Goal: Navigation & Orientation: Go to known website

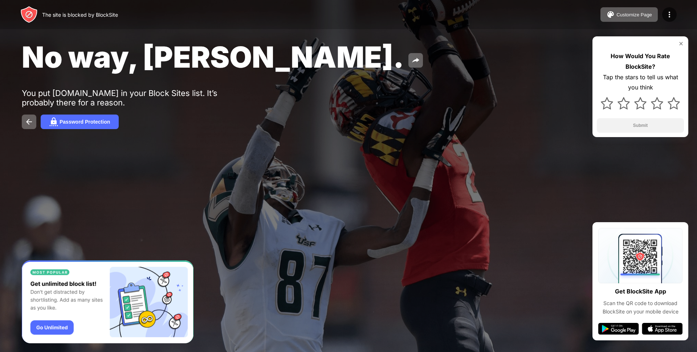
click at [682, 41] on img at bounding box center [682, 44] width 6 height 6
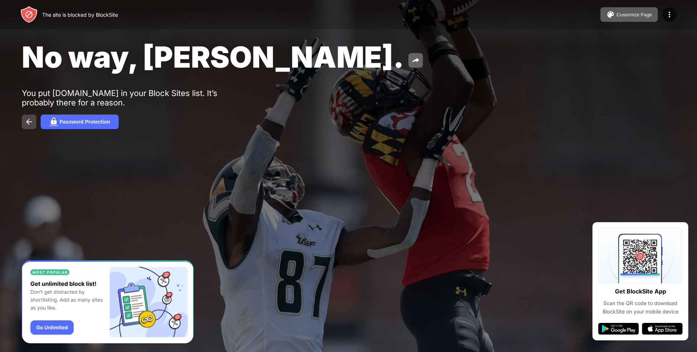
click at [29, 120] on img at bounding box center [29, 121] width 9 height 9
